Goal: Task Accomplishment & Management: Use online tool/utility

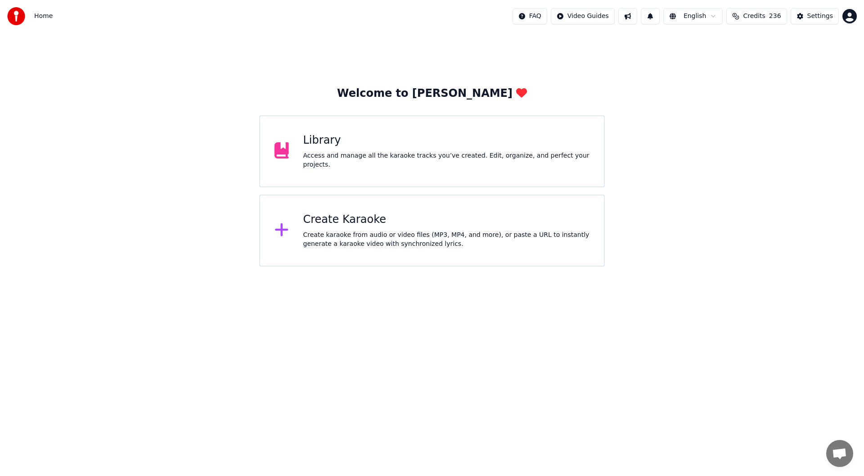
click at [420, 229] on div "Create Karaoke Create karaoke from audio or video files (MP3, MP4, and more), o…" at bounding box center [446, 230] width 287 height 36
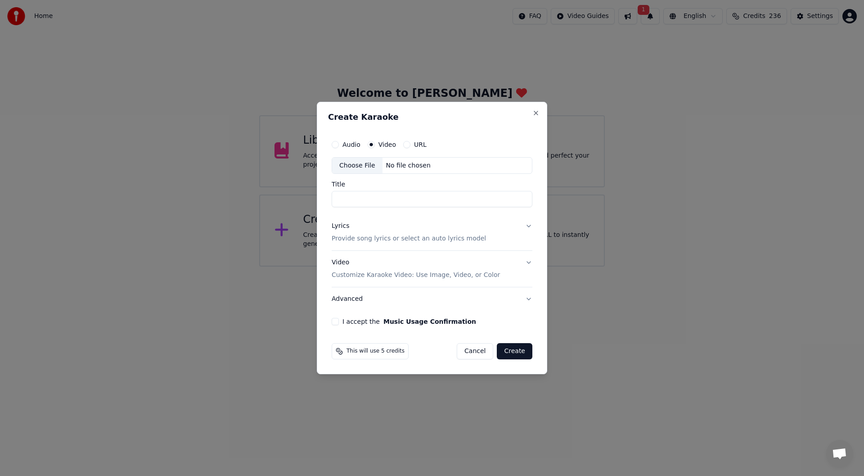
click at [335, 321] on button "I accept the Music Usage Confirmation" at bounding box center [335, 321] width 7 height 7
click at [352, 164] on div "Choose File" at bounding box center [357, 165] width 50 height 16
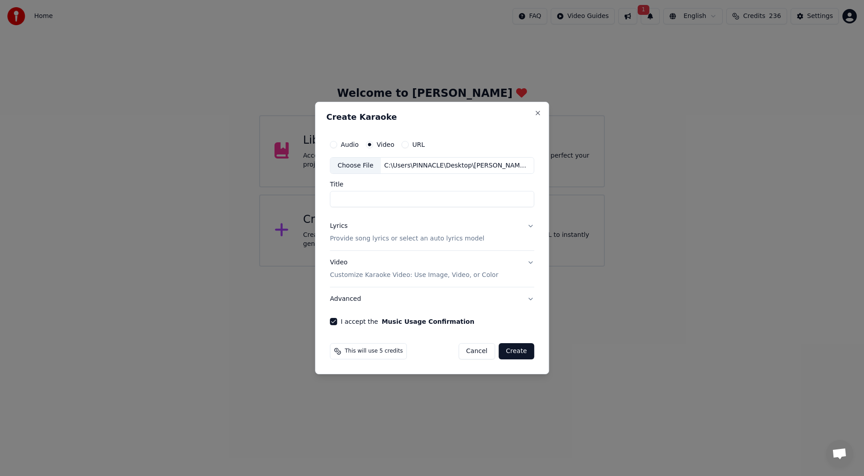
type input "********"
click at [337, 225] on div "Lyrics" at bounding box center [339, 226] width 18 height 9
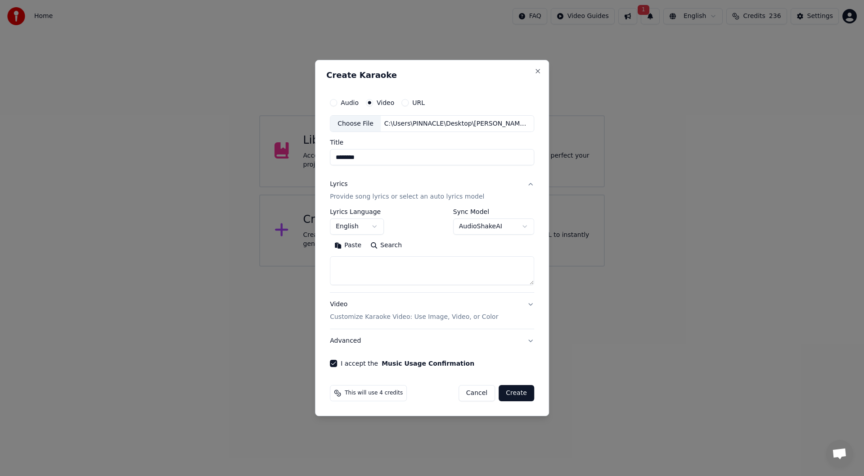
click at [346, 242] on button "Paste" at bounding box center [348, 245] width 36 height 14
click at [511, 389] on button "Create" at bounding box center [517, 393] width 36 height 16
type textarea "**********"
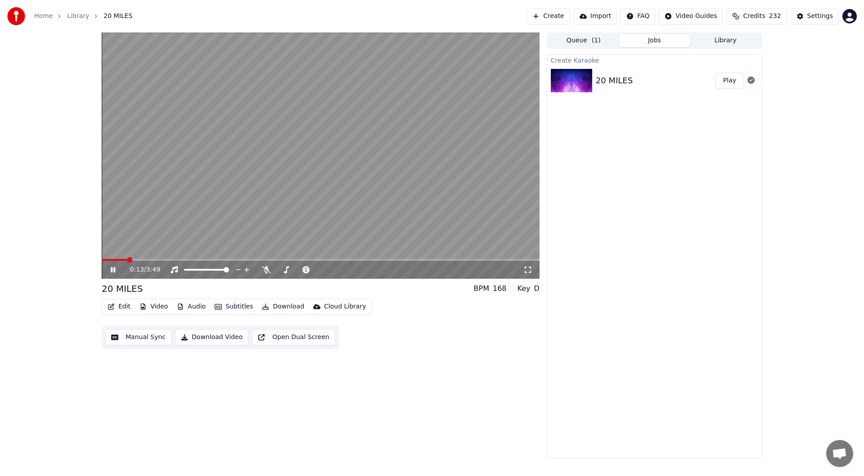
click at [111, 270] on icon at bounding box center [119, 269] width 21 height 7
click at [102, 262] on span at bounding box center [104, 259] width 5 height 5
click at [526, 268] on icon at bounding box center [527, 269] width 9 height 7
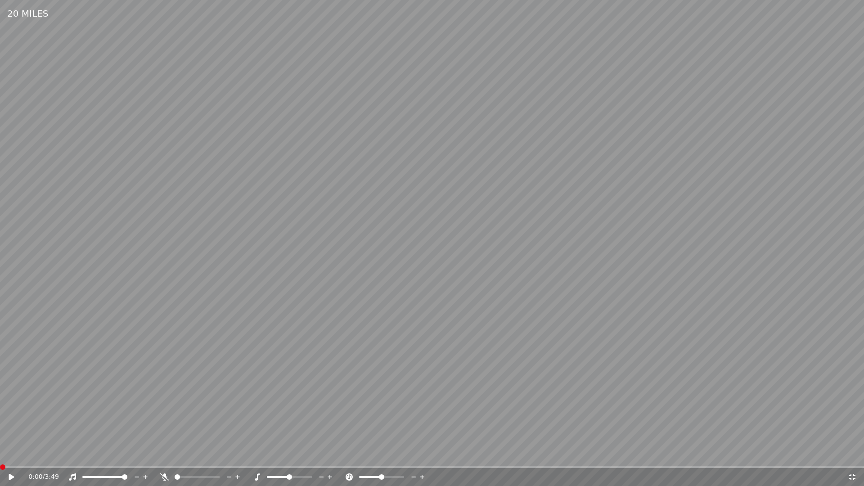
click at [10, 475] on icon at bounding box center [11, 477] width 5 height 6
click at [168, 475] on icon at bounding box center [164, 476] width 9 height 7
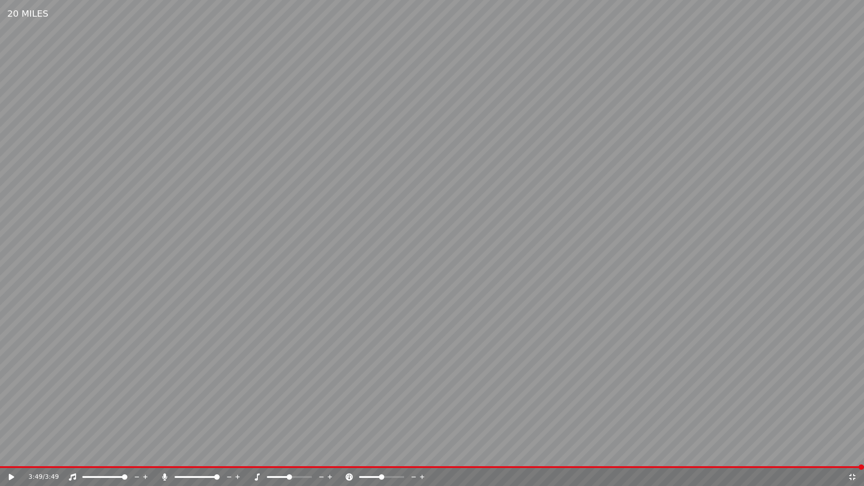
click at [853, 475] on icon at bounding box center [852, 476] width 9 height 7
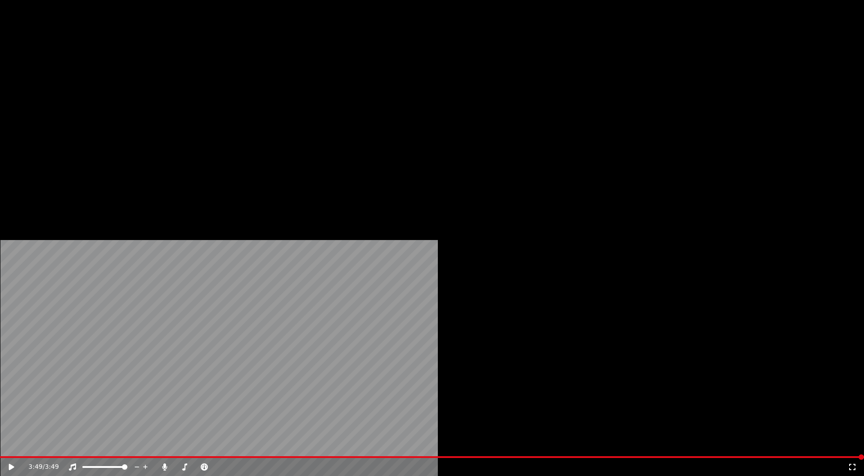
click at [281, 67] on button "Download" at bounding box center [282, 60] width 49 height 13
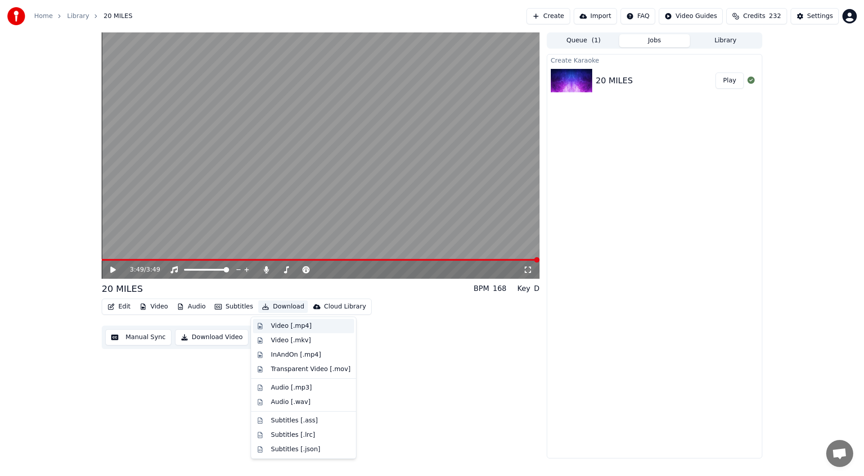
click at [284, 326] on div "Video [.mp4]" at bounding box center [291, 325] width 40 height 9
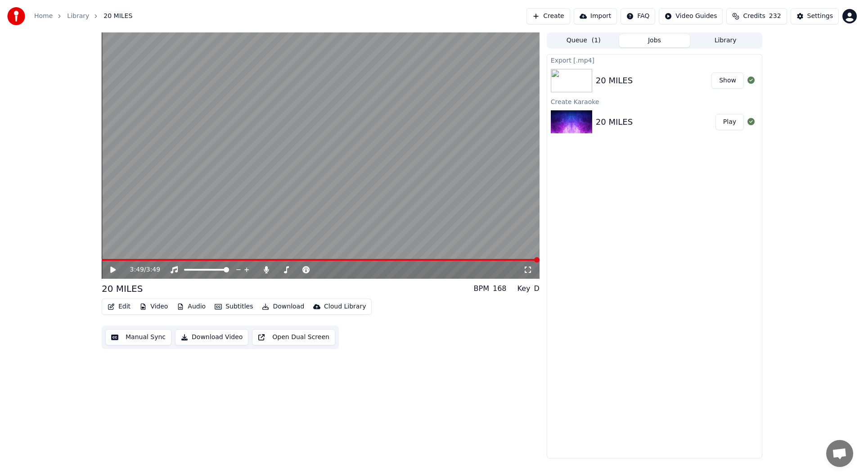
click at [730, 79] on button "Show" at bounding box center [727, 80] width 32 height 16
